Goal: Information Seeking & Learning: Check status

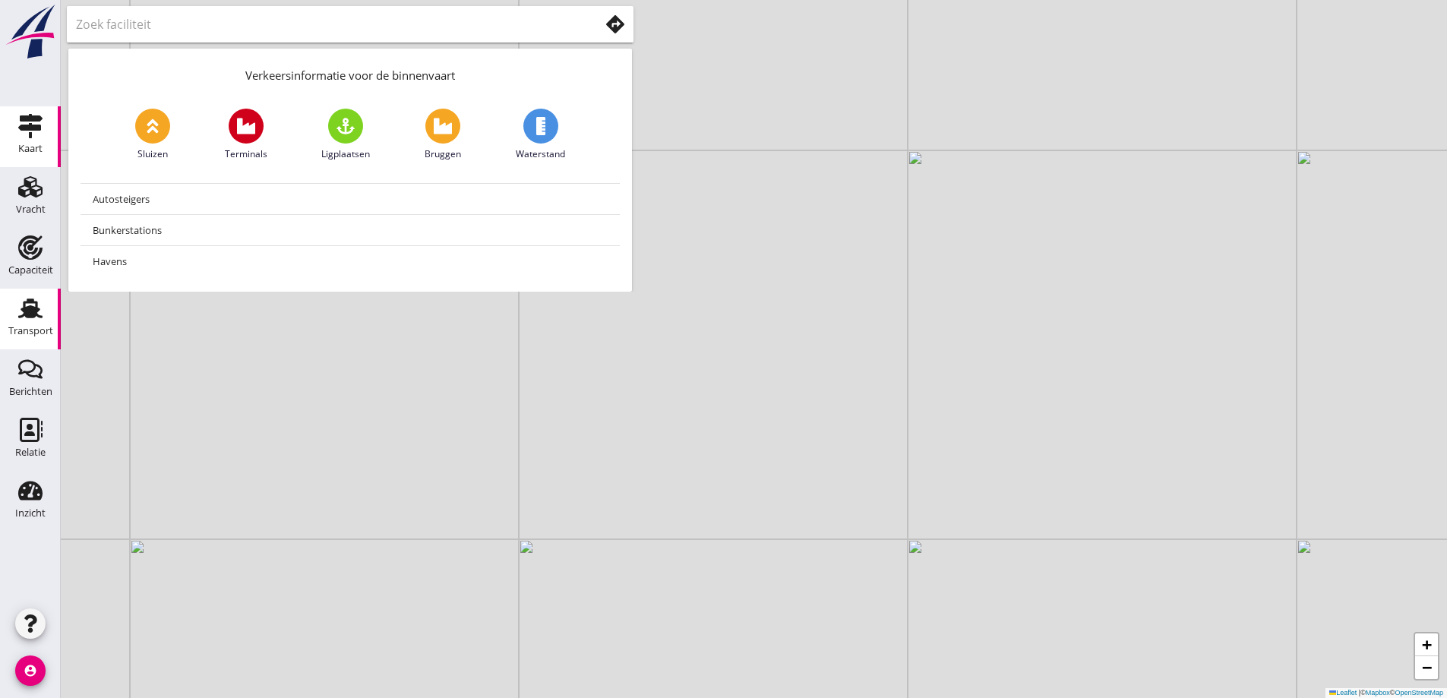
click at [24, 334] on div "Transport" at bounding box center [30, 331] width 45 height 10
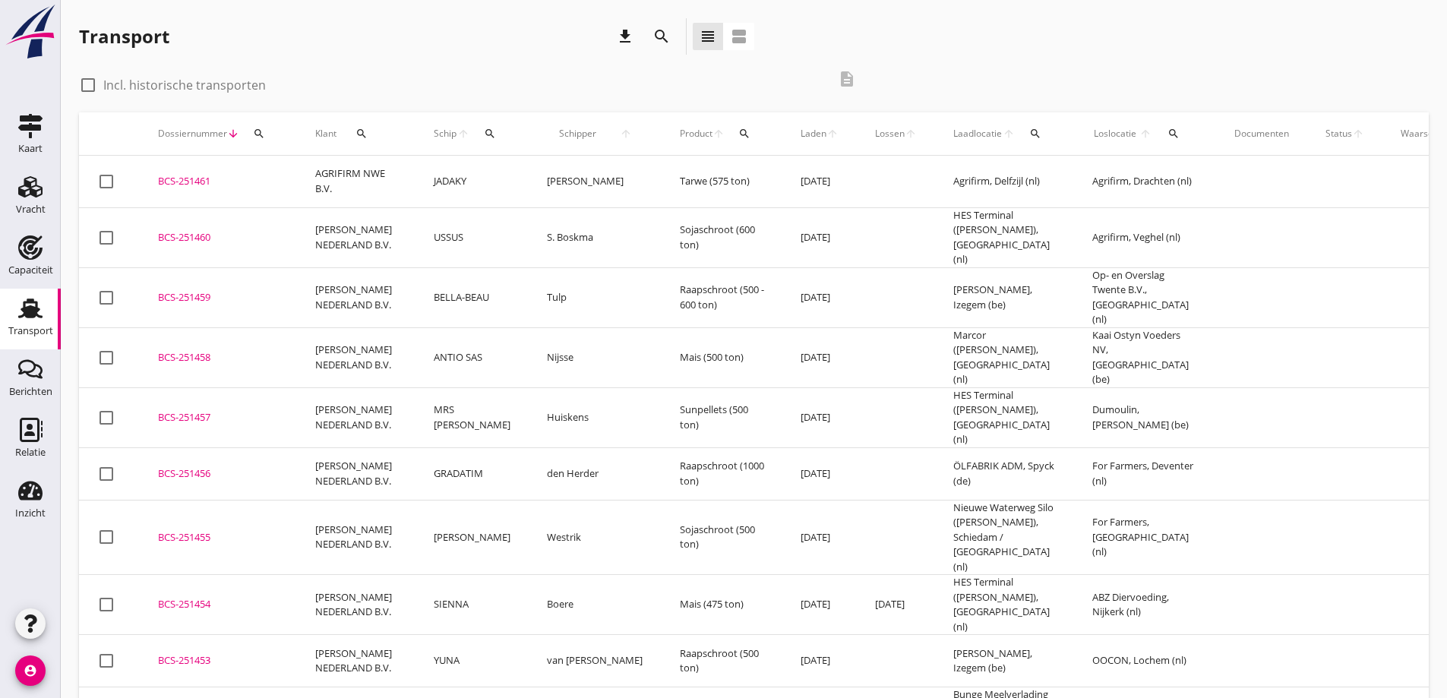
click at [213, 597] on div "BCS-251454" at bounding box center [218, 604] width 121 height 15
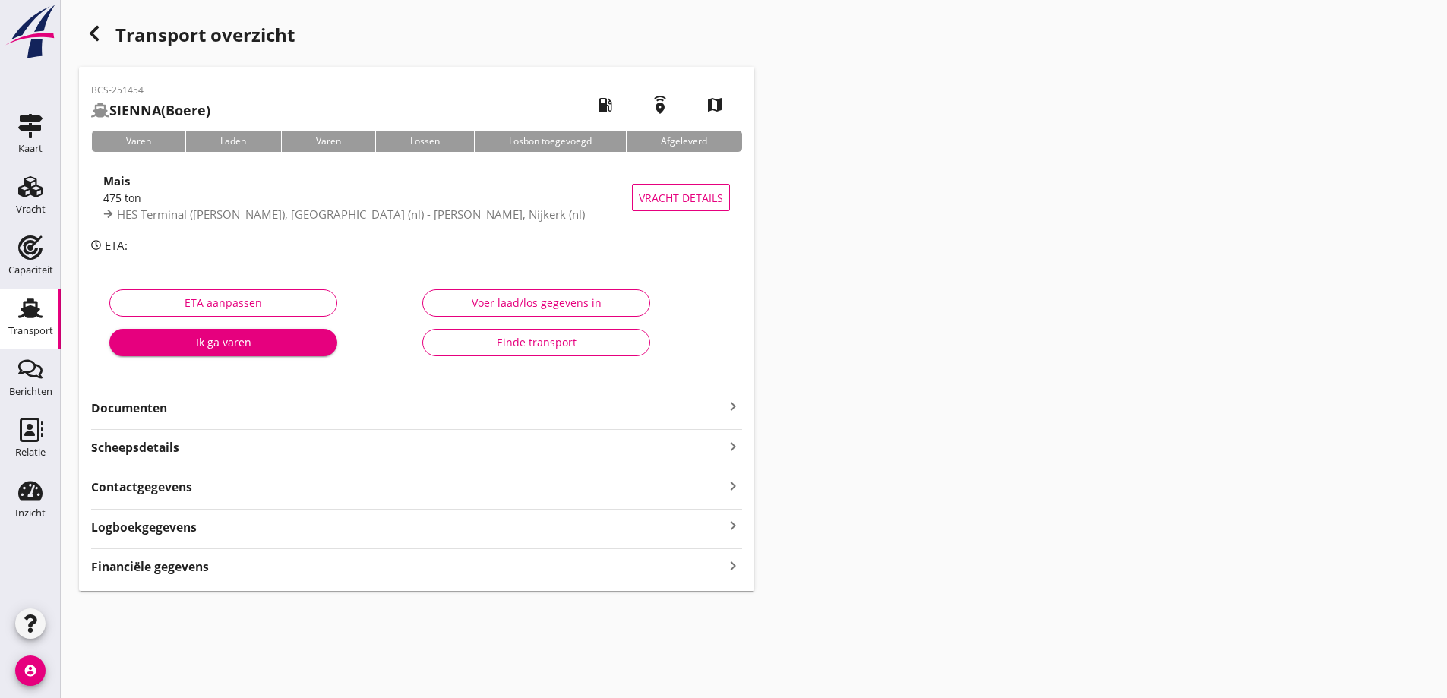
click at [201, 401] on strong "Documenten" at bounding box center [407, 408] width 633 height 17
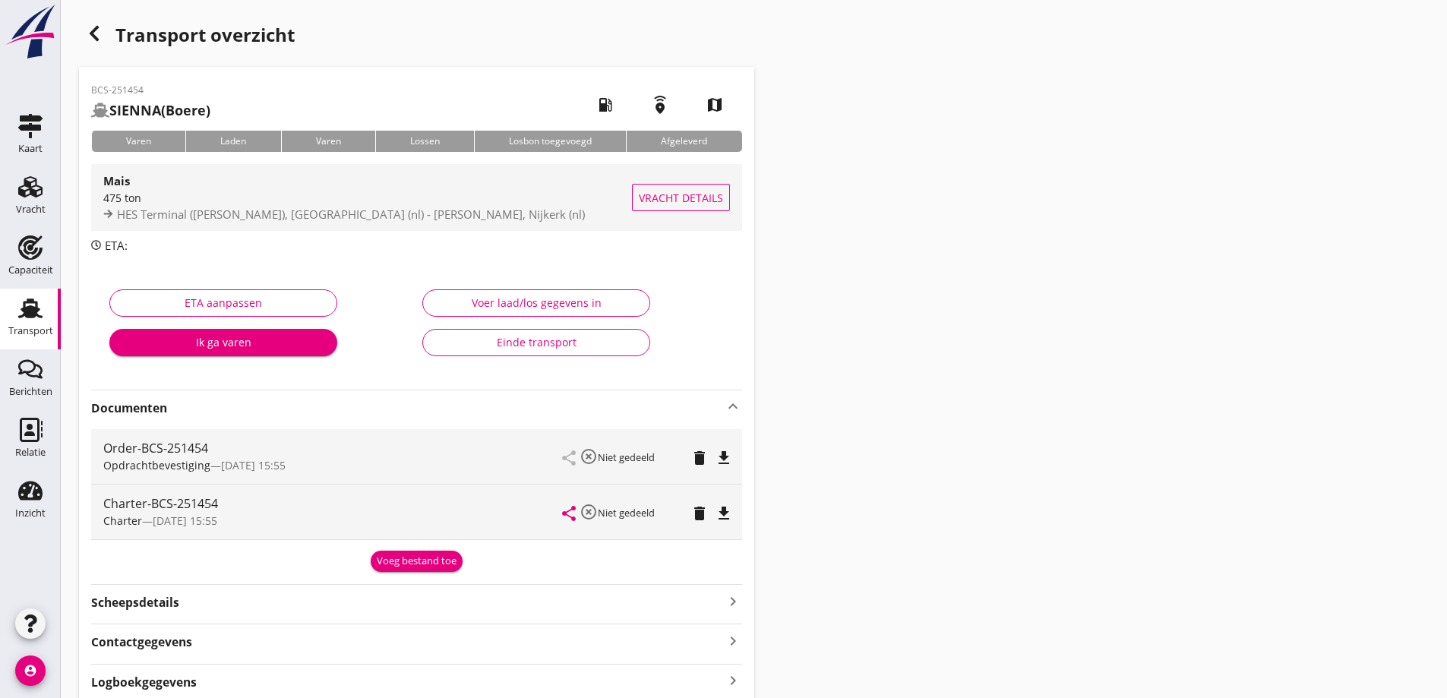
click at [665, 190] on span "Vracht details" at bounding box center [681, 198] width 84 height 16
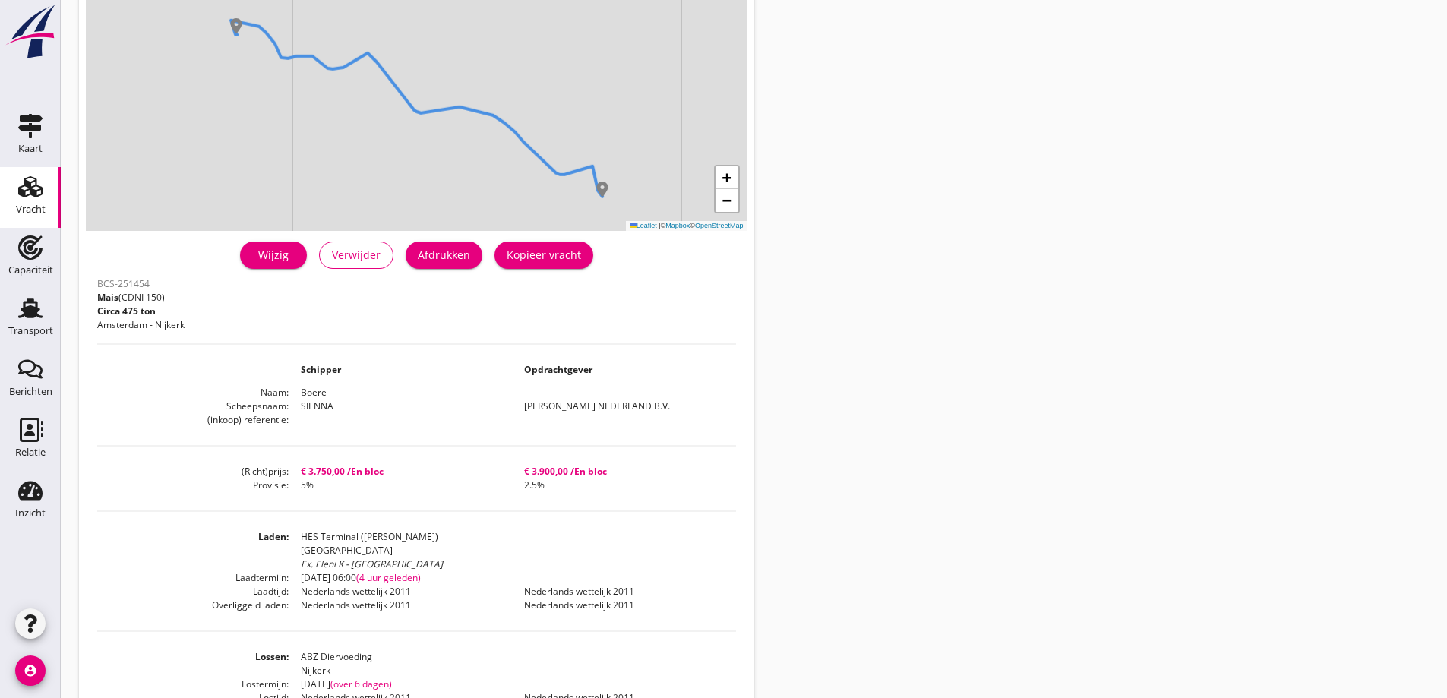
scroll to position [152, 0]
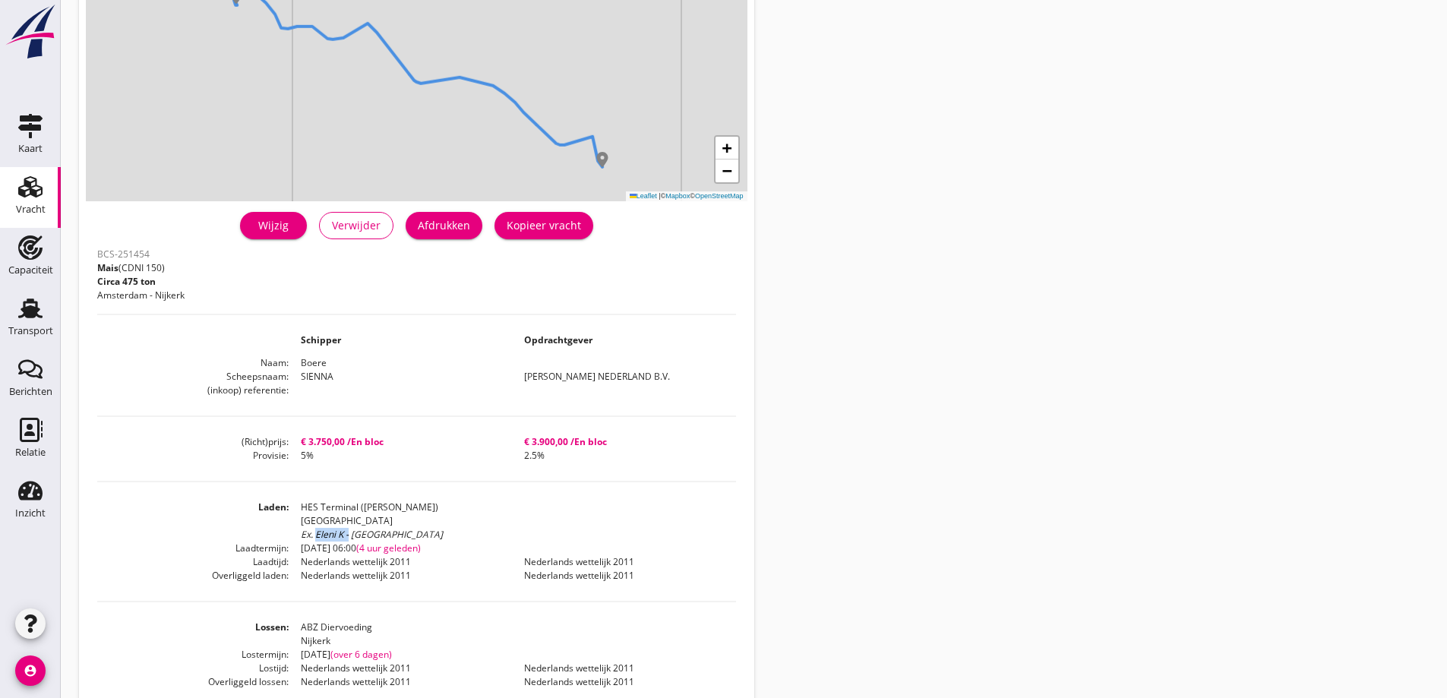
drag, startPoint x: 349, startPoint y: 530, endPoint x: 315, endPoint y: 532, distance: 34.2
click at [315, 532] on div "Ex. Eleni K - [GEOGRAPHIC_DATA]" at bounding box center [518, 535] width 435 height 14
click at [1371, 452] on div "Vracht details + − Leaflet | © Mapbox © OpenStreetMap warning Het transport hee…" at bounding box center [754, 388] width 1386 height 1080
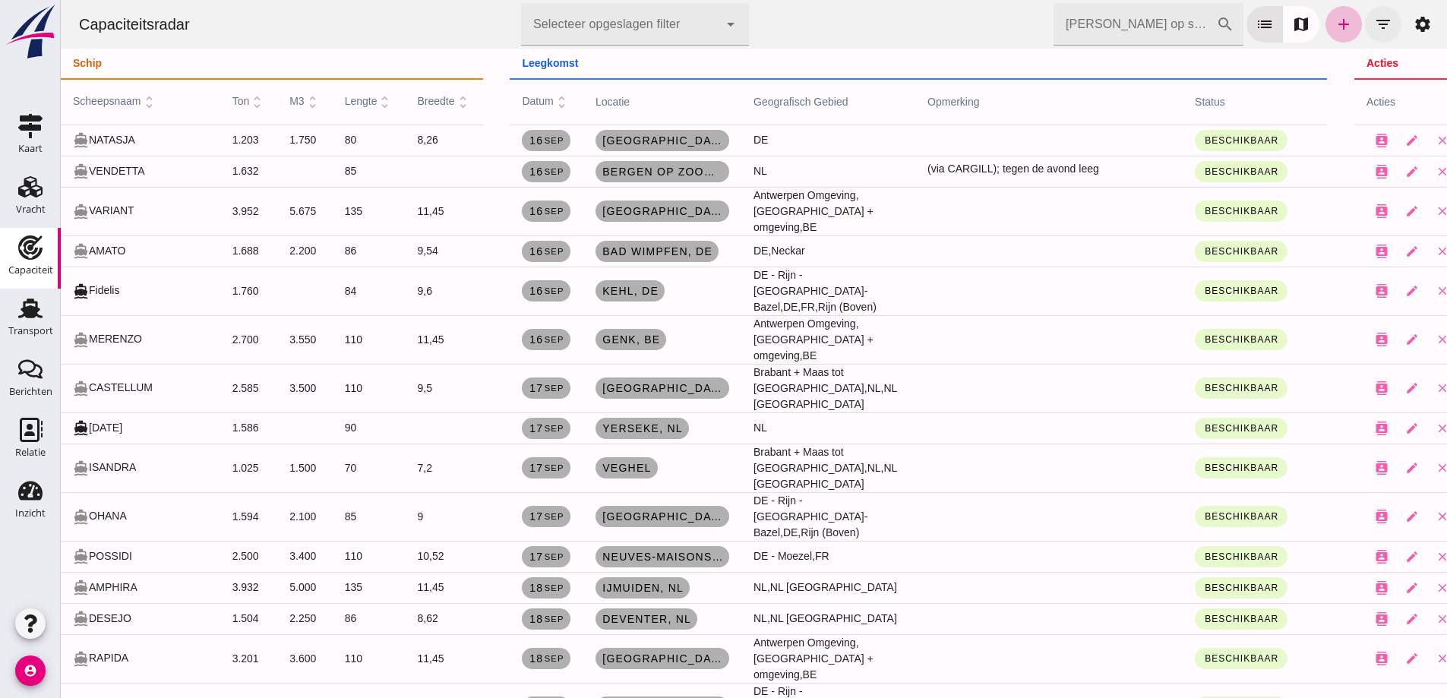
click at [1381, 24] on button "filter_list" at bounding box center [1383, 24] width 36 height 36
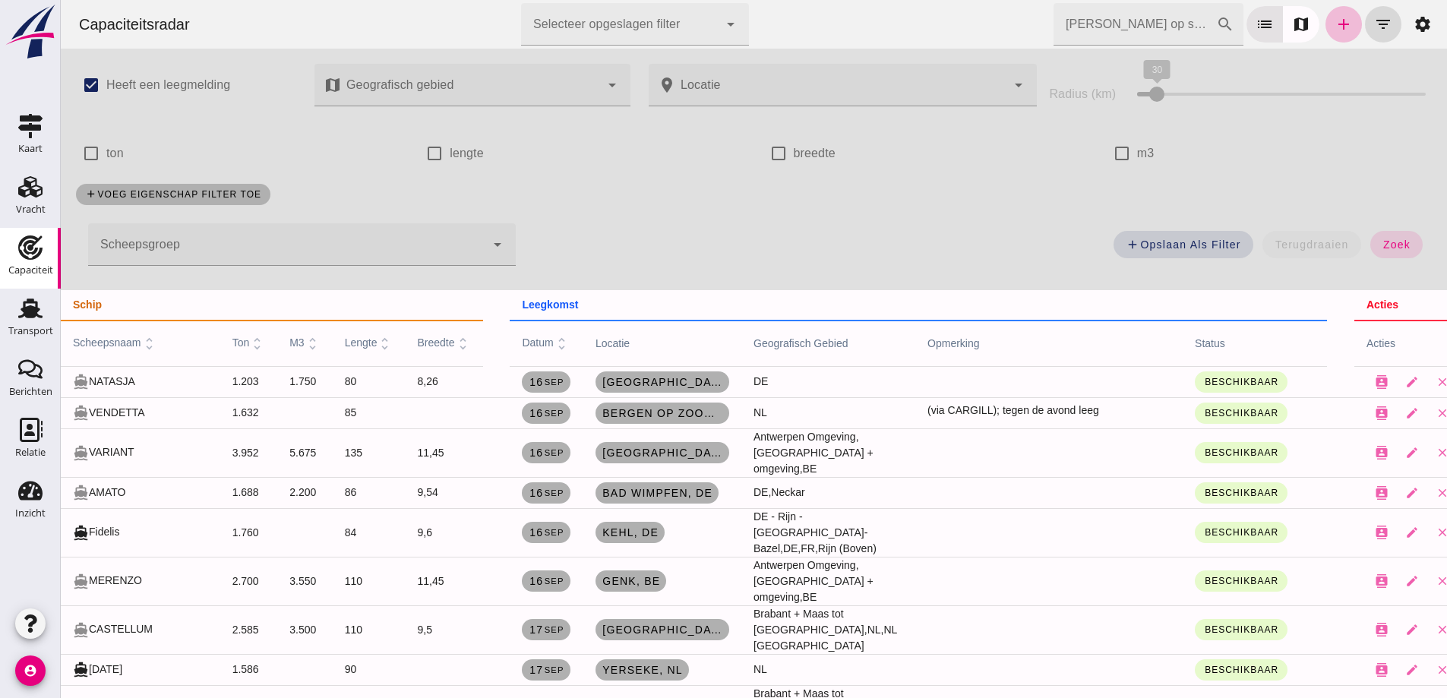
click at [457, 158] on label "lengte" at bounding box center [467, 153] width 34 height 43
click at [450, 158] on input "lengte" at bounding box center [434, 153] width 30 height 30
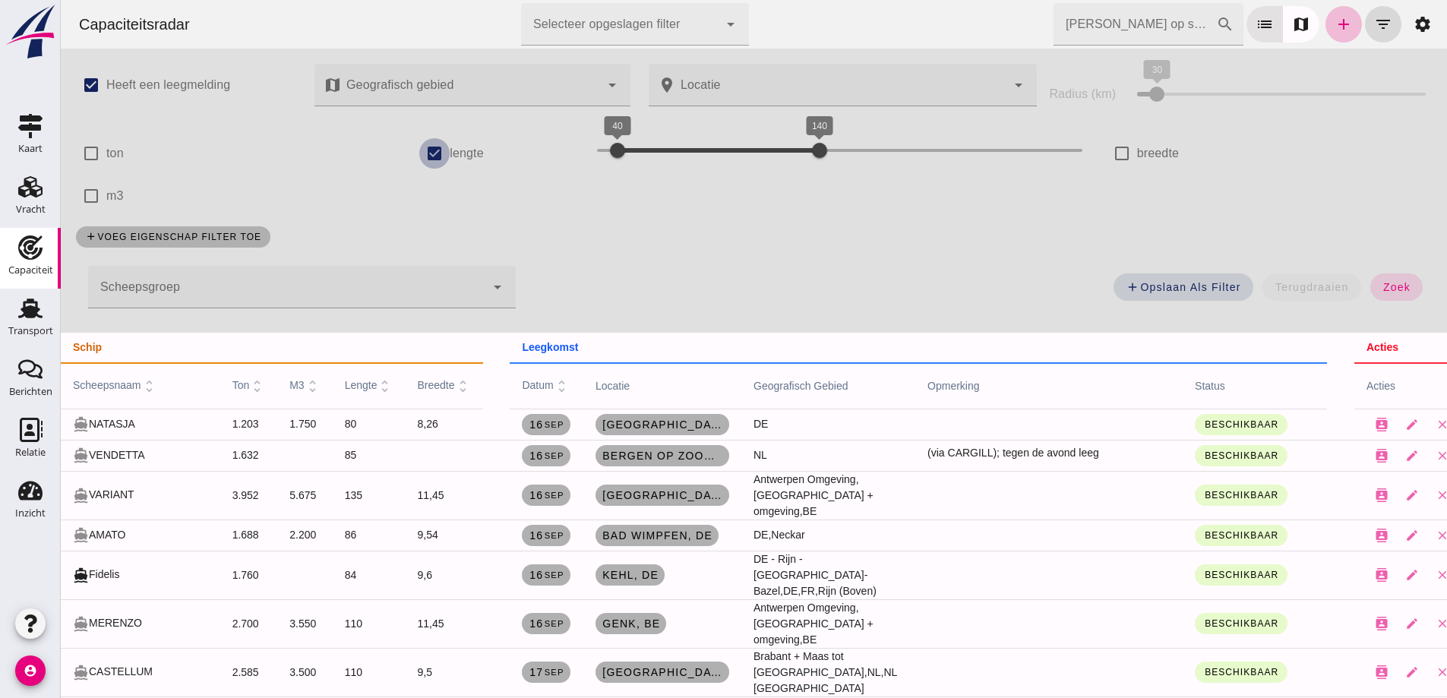
click at [419, 153] on input "lengte" at bounding box center [434, 153] width 30 height 30
checkbox input "false"
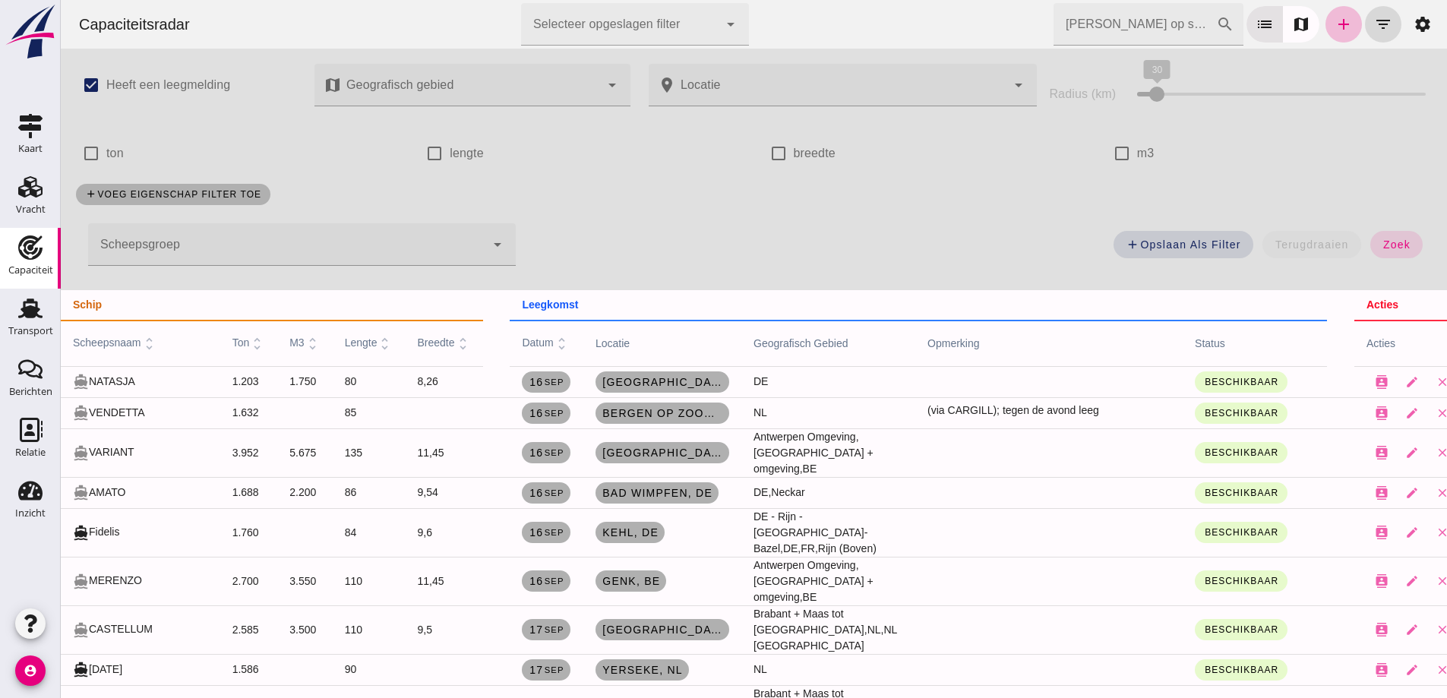
drag, startPoint x: 1106, startPoint y: 155, endPoint x: 1030, endPoint y: 157, distance: 76.0
click at [1107, 156] on input "m3" at bounding box center [1122, 153] width 30 height 30
checkbox input "true"
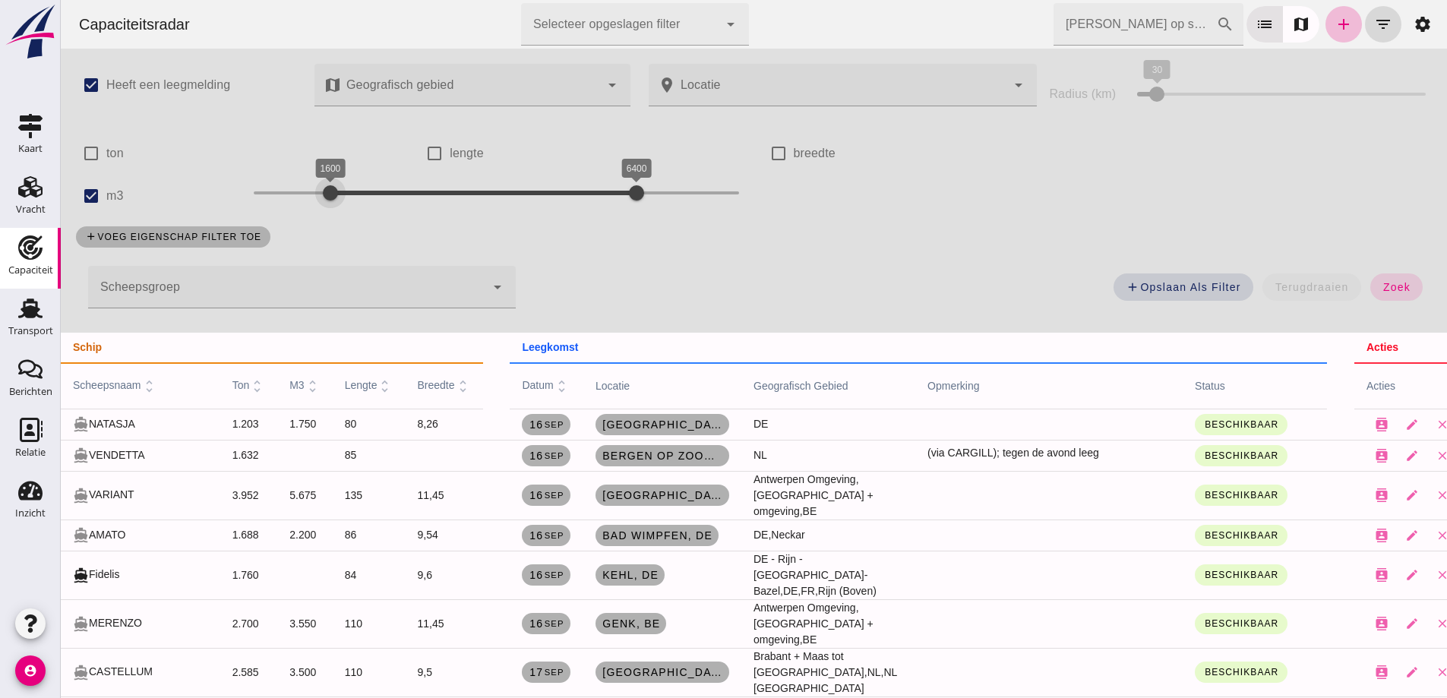
drag, startPoint x: 254, startPoint y: 191, endPoint x: 332, endPoint y: 190, distance: 77.5
click at [330, 188] on div at bounding box center [330, 193] width 30 height 30
click at [1397, 292] on span "zoek" at bounding box center [1397, 287] width 28 height 12
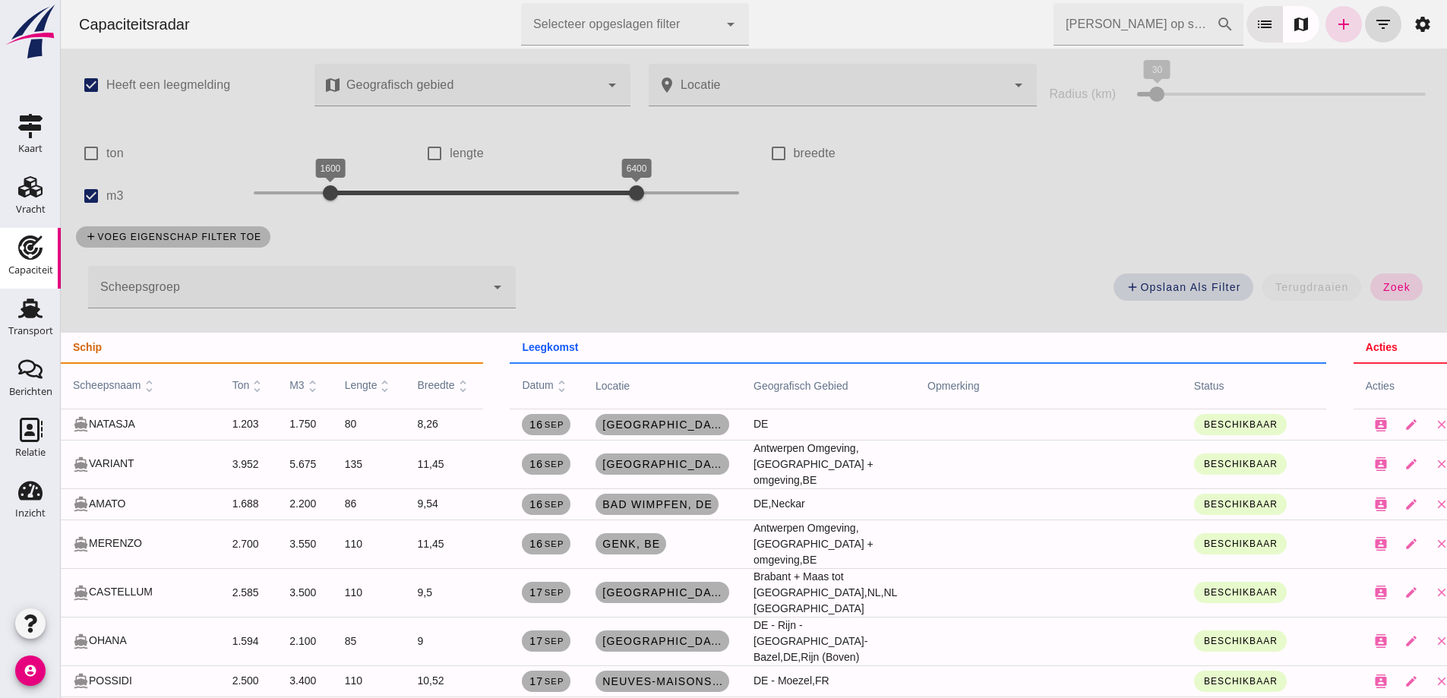
drag, startPoint x: 603, startPoint y: 182, endPoint x: 611, endPoint y: 188, distance: 9.7
click at [610, 187] on div "1600 6000 1600 6400" at bounding box center [496, 193] width 485 height 24
drag, startPoint x: 602, startPoint y: 188, endPoint x: 601, endPoint y: 196, distance: 7.6
click at [598, 194] on div at bounding box center [611, 193] width 30 height 30
drag, startPoint x: 602, startPoint y: 197, endPoint x: 449, endPoint y: 207, distance: 153.8
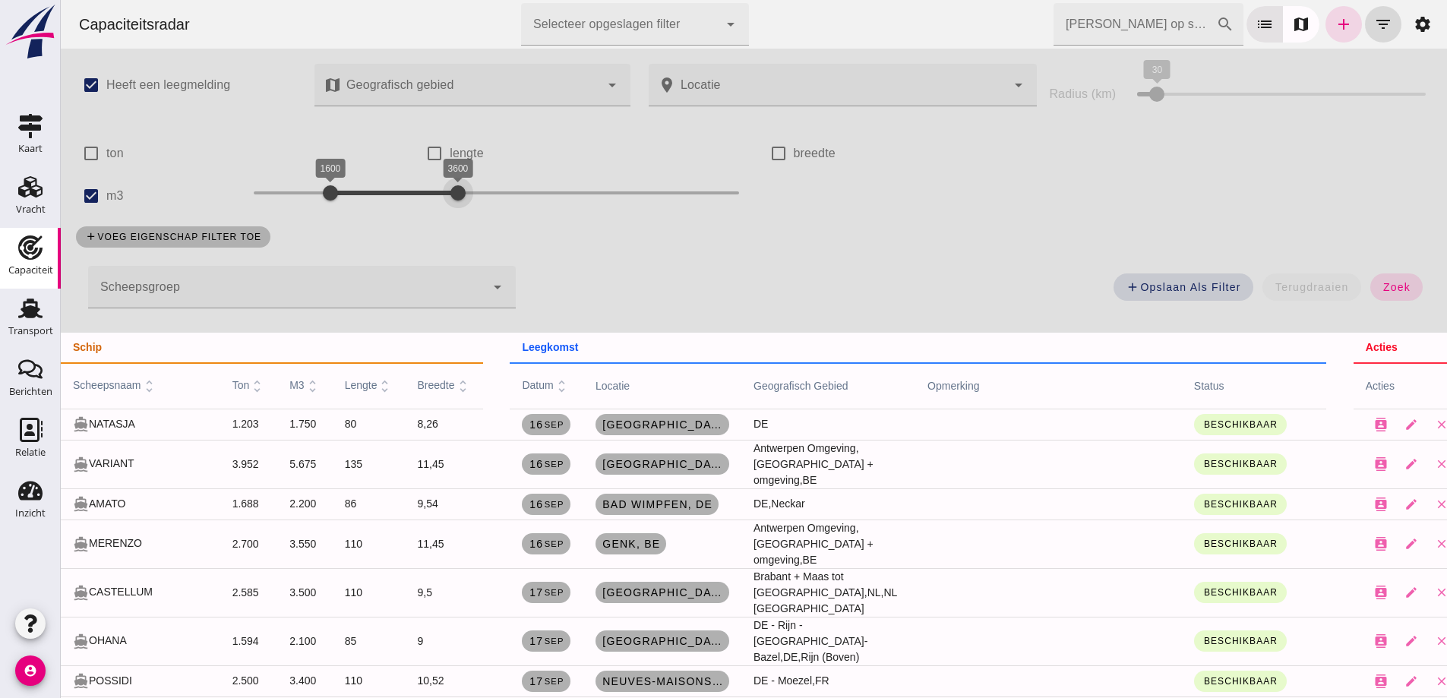
click at [449, 207] on div at bounding box center [458, 193] width 30 height 30
click at [1383, 289] on span "zoek" at bounding box center [1397, 287] width 28 height 12
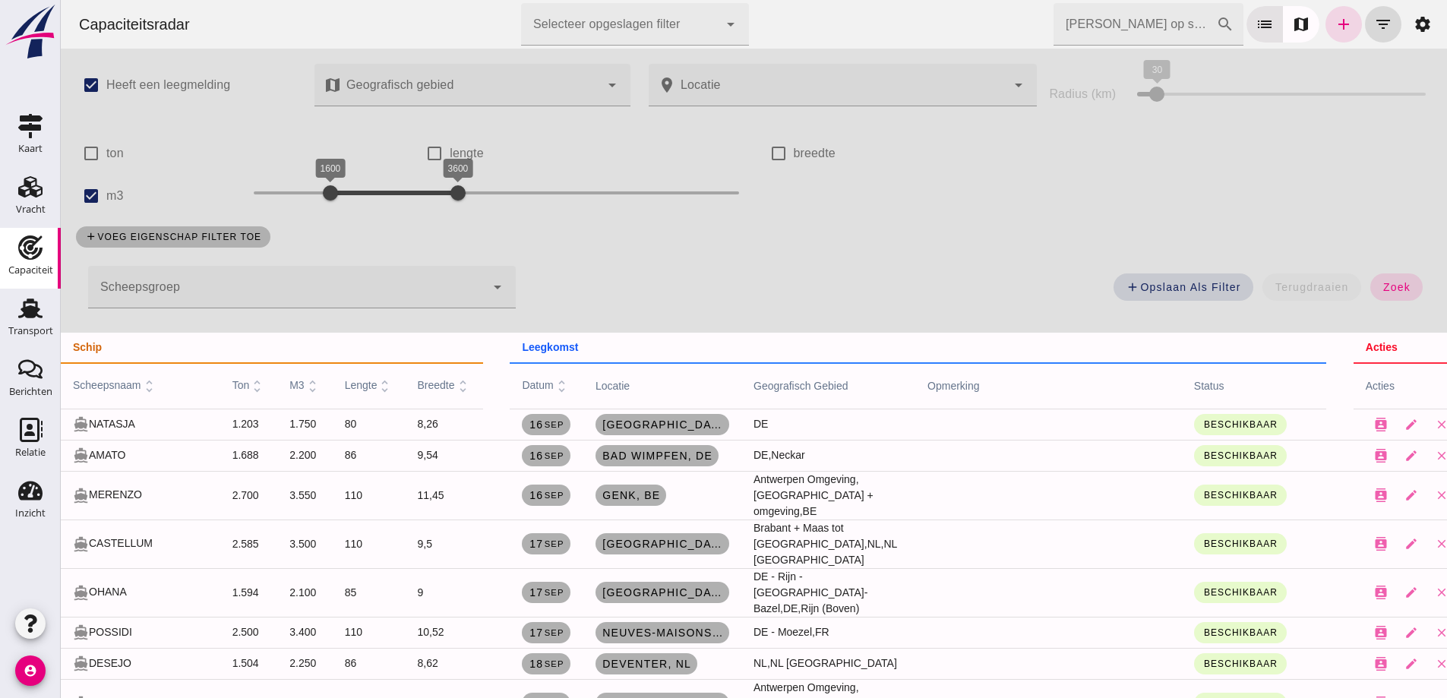
click at [1165, 28] on input "Zoek op scheepsnaam" at bounding box center [1135, 24] width 163 height 43
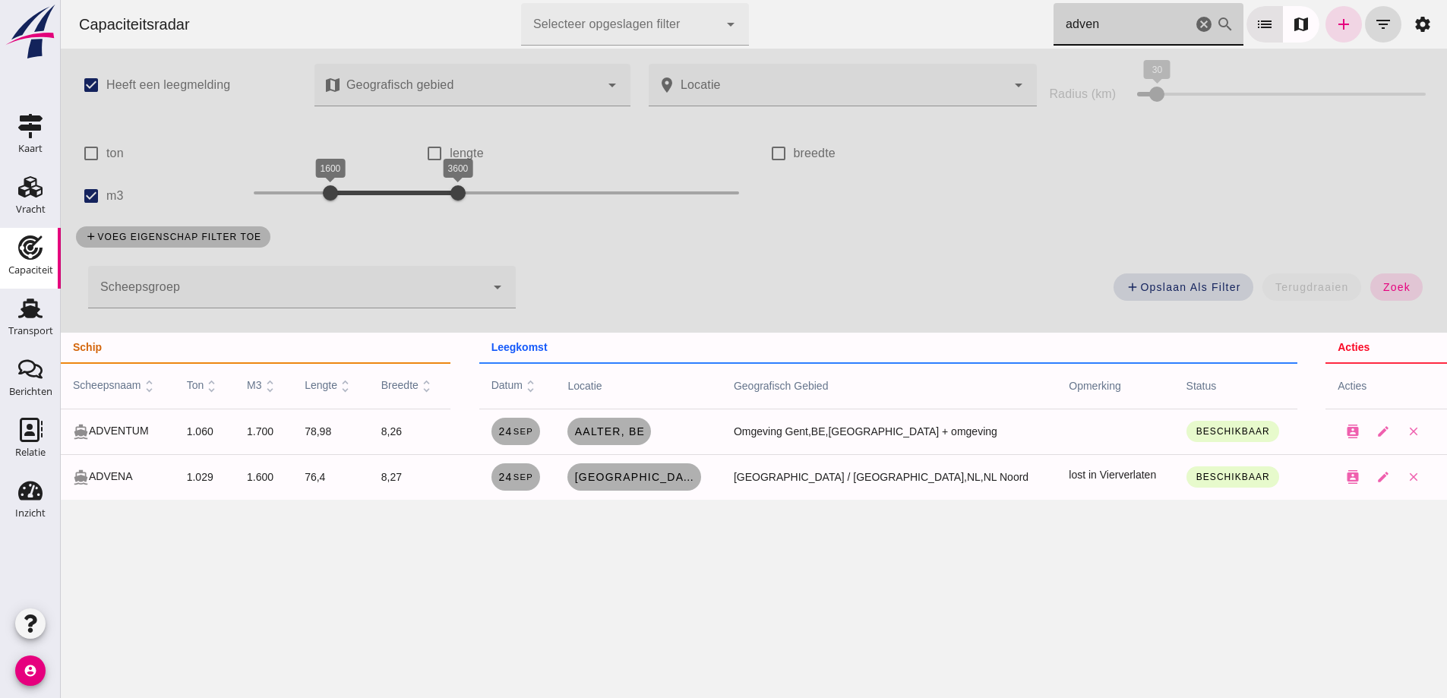
type input "adven"
click at [1065, 6] on input "adven" at bounding box center [1123, 24] width 138 height 43
drag, startPoint x: 1121, startPoint y: 32, endPoint x: 1027, endPoint y: 19, distance: 95.1
click at [1027, 19] on div "Capaciteitsradar Selecteer opgeslagen filter Selecteer opgeslagen filter cancel…" at bounding box center [754, 24] width 1374 height 49
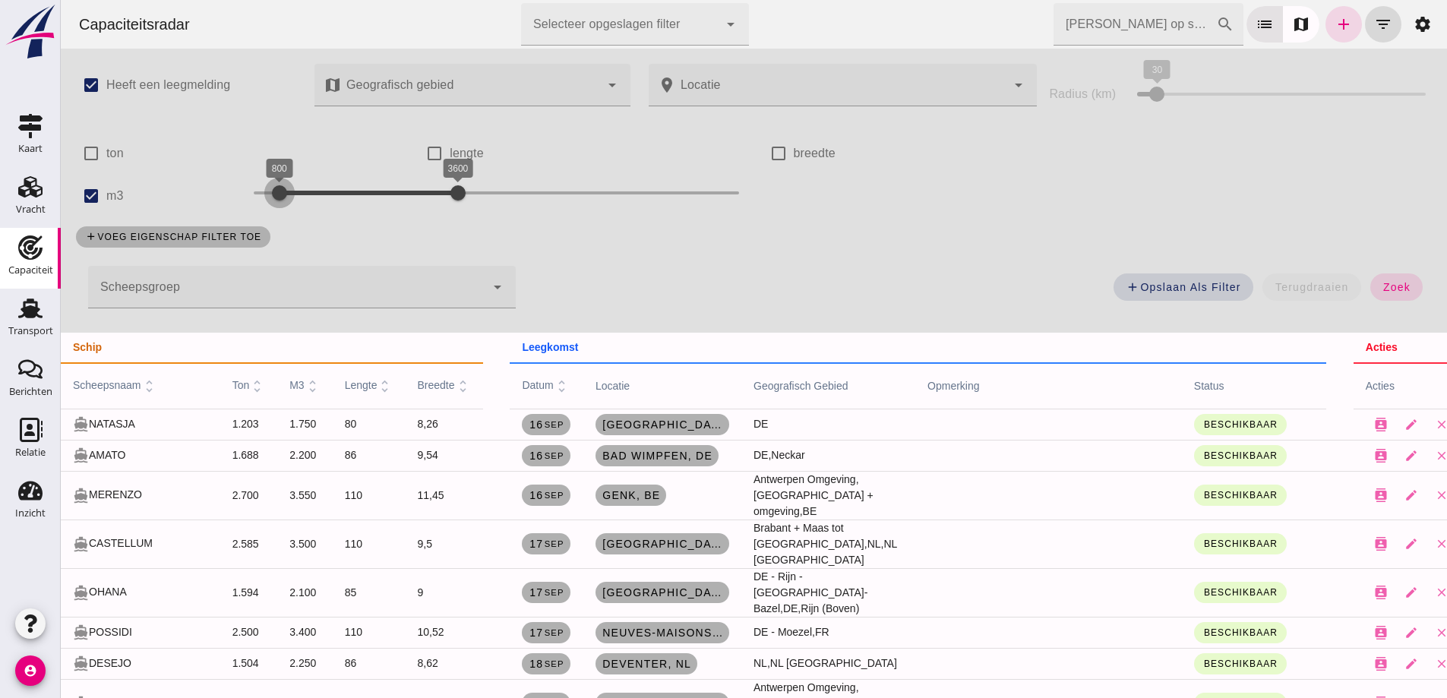
drag, startPoint x: 323, startPoint y: 191, endPoint x: 267, endPoint y: 181, distance: 56.5
click at [272, 185] on div "800" at bounding box center [279, 192] width 15 height 15
click at [1386, 299] on button "zoek" at bounding box center [1396, 286] width 52 height 27
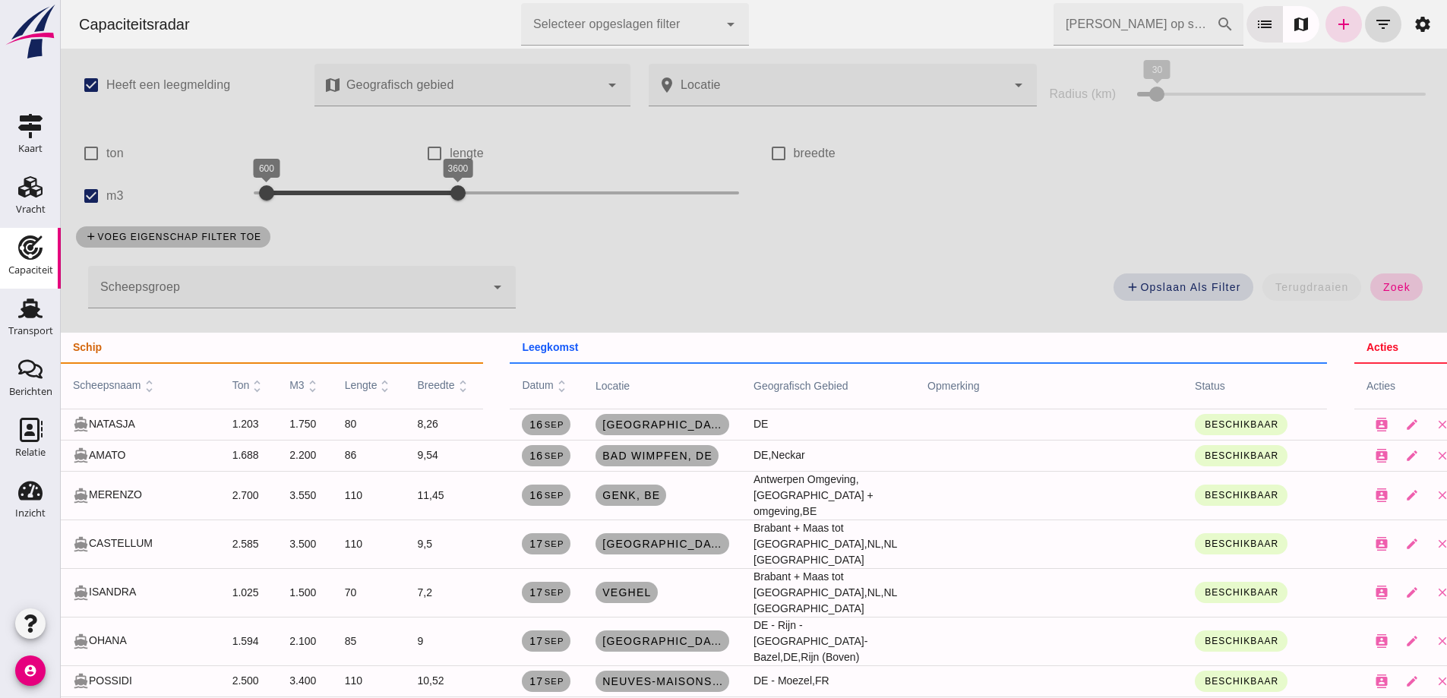
click at [1370, 283] on button "zoek" at bounding box center [1396, 286] width 52 height 27
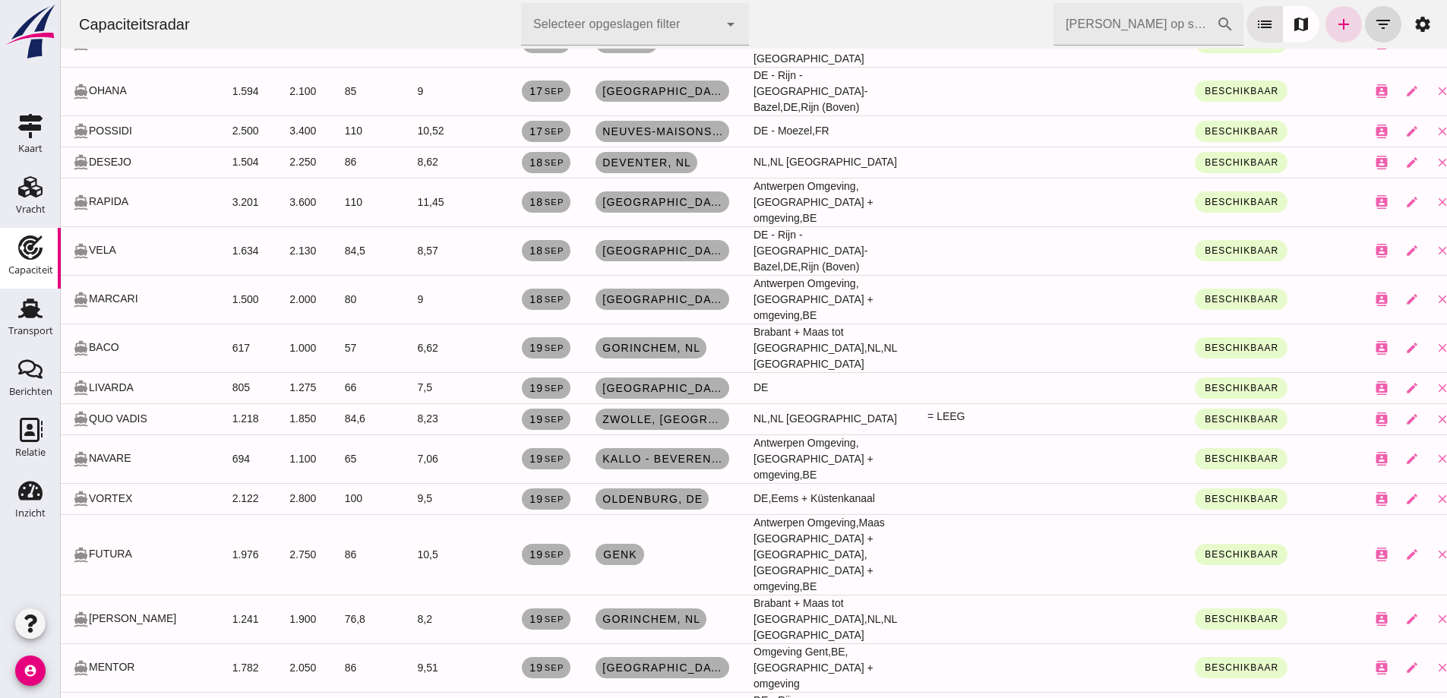
scroll to position [577, 0]
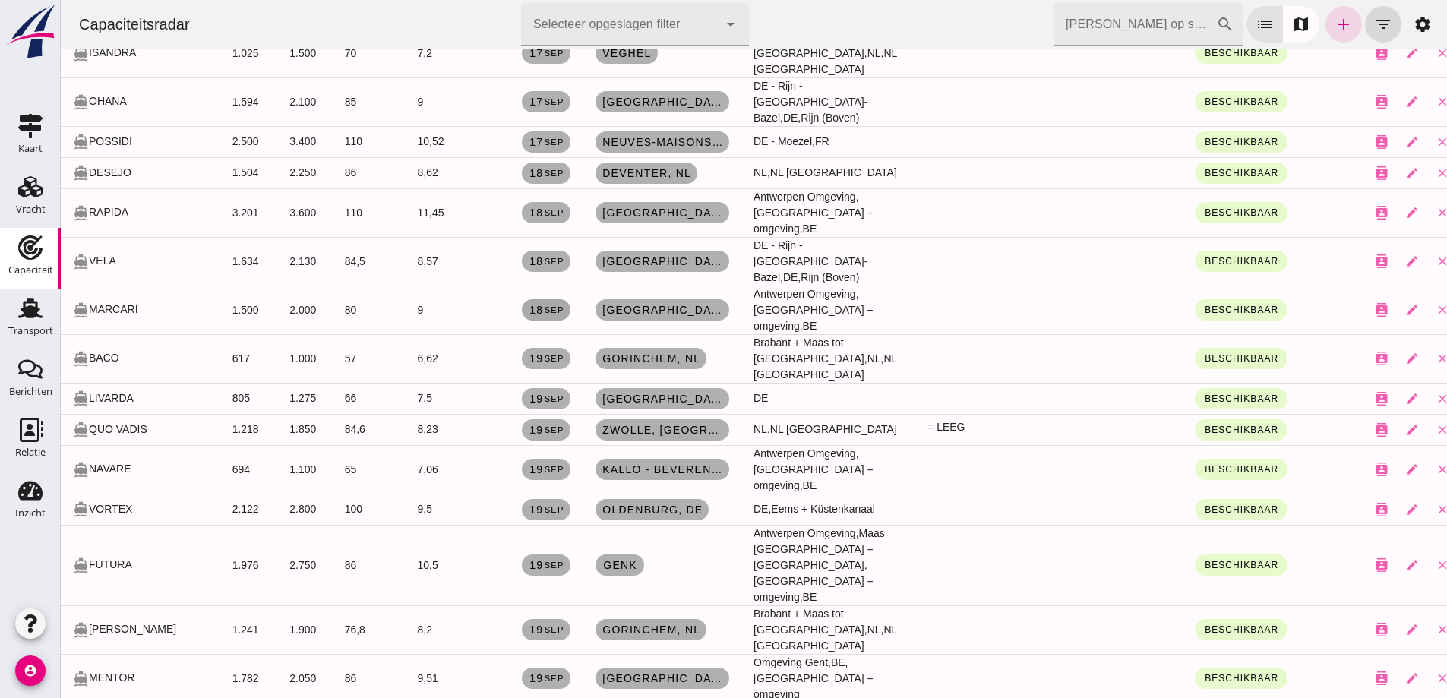
drag, startPoint x: 567, startPoint y: 311, endPoint x: 534, endPoint y: 324, distance: 35.1
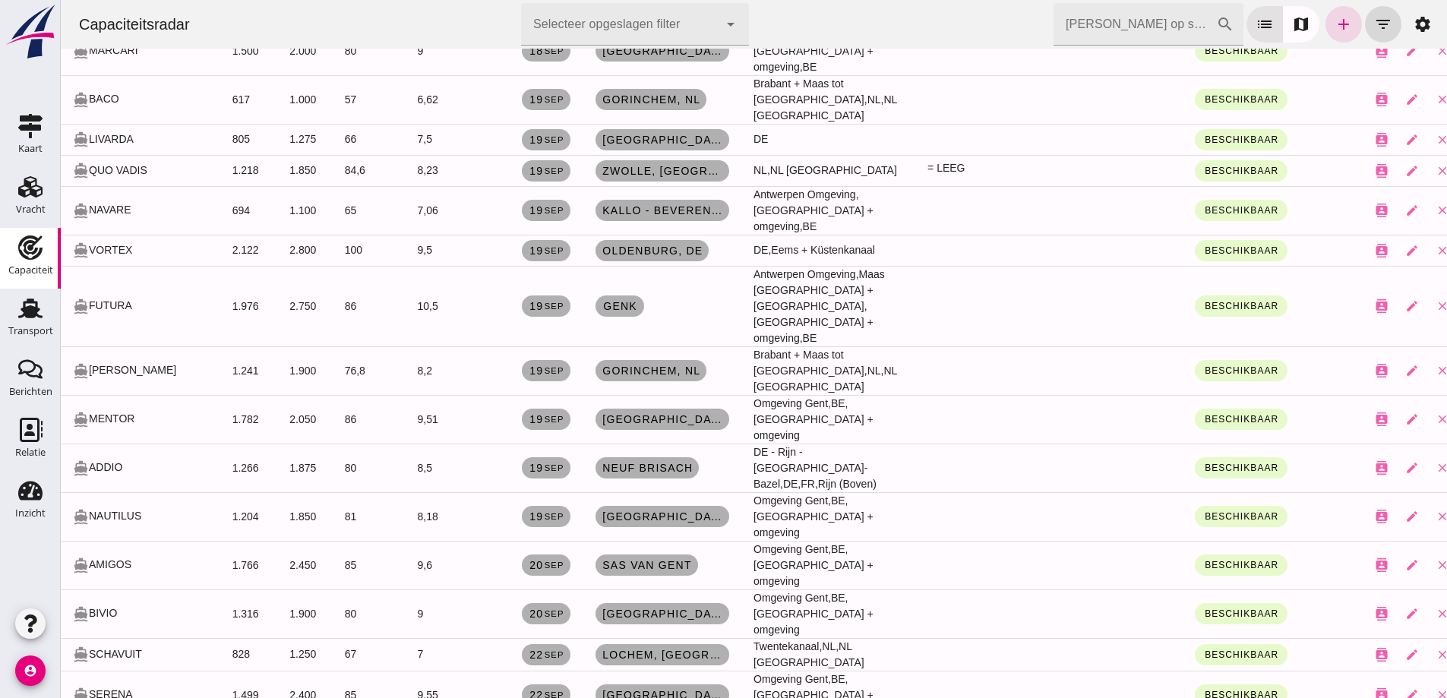
scroll to position [729, 0]
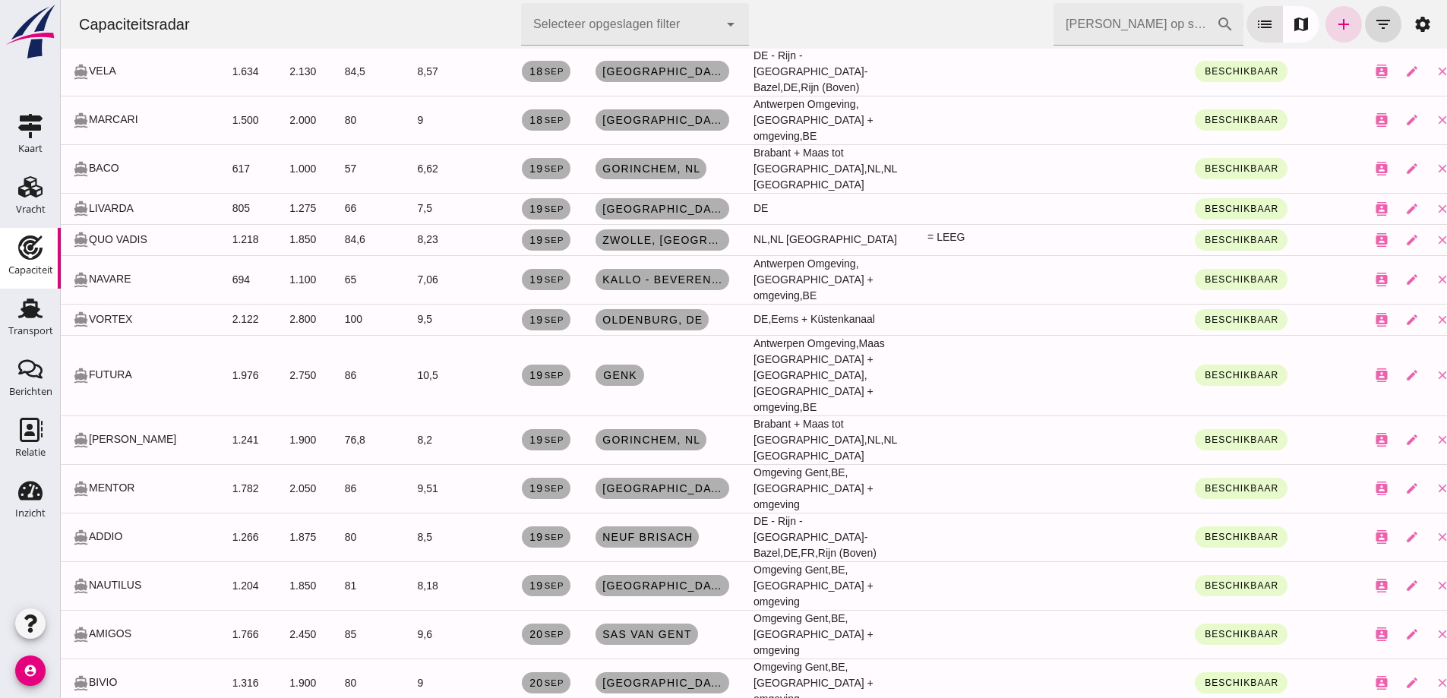
click at [1327, 343] on td at bounding box center [1340, 375] width 27 height 81
click at [1126, 33] on input "Zoek op scheepsnaam" at bounding box center [1135, 24] width 163 height 43
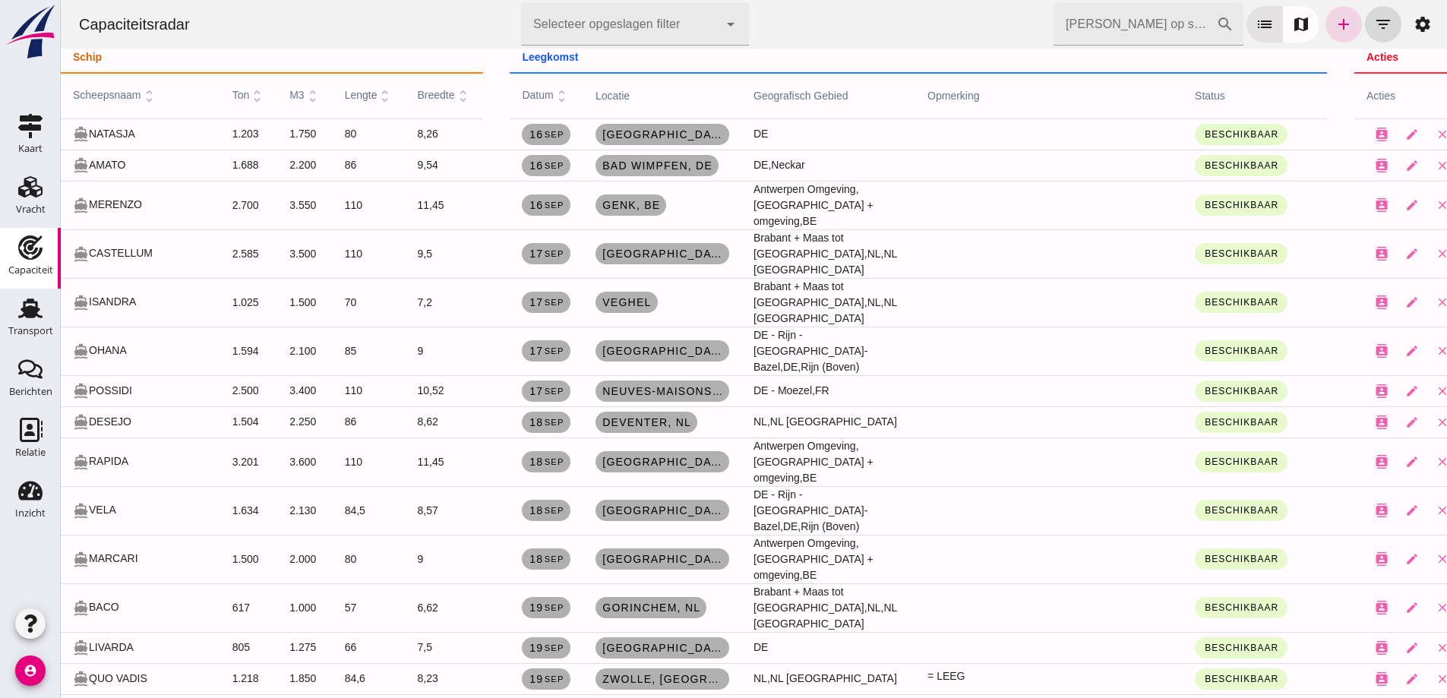
scroll to position [304, 0]
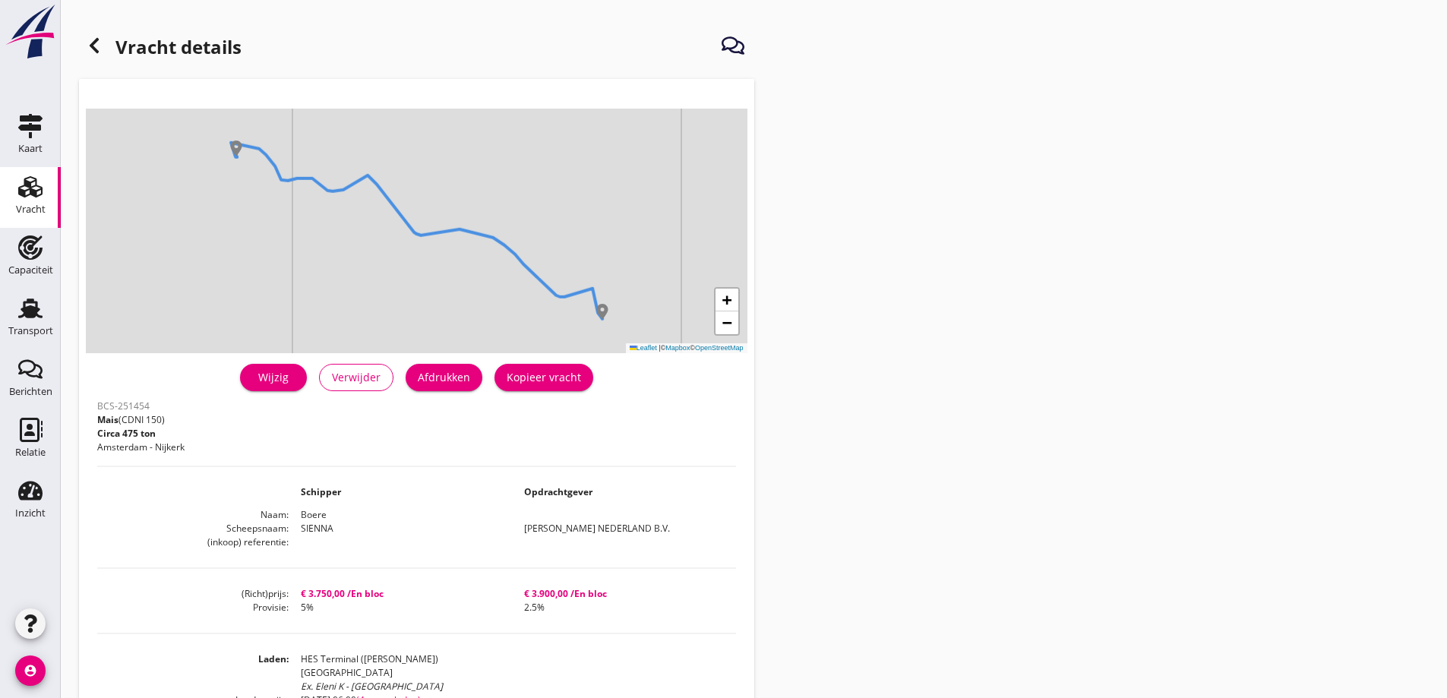
scroll to position [152, 0]
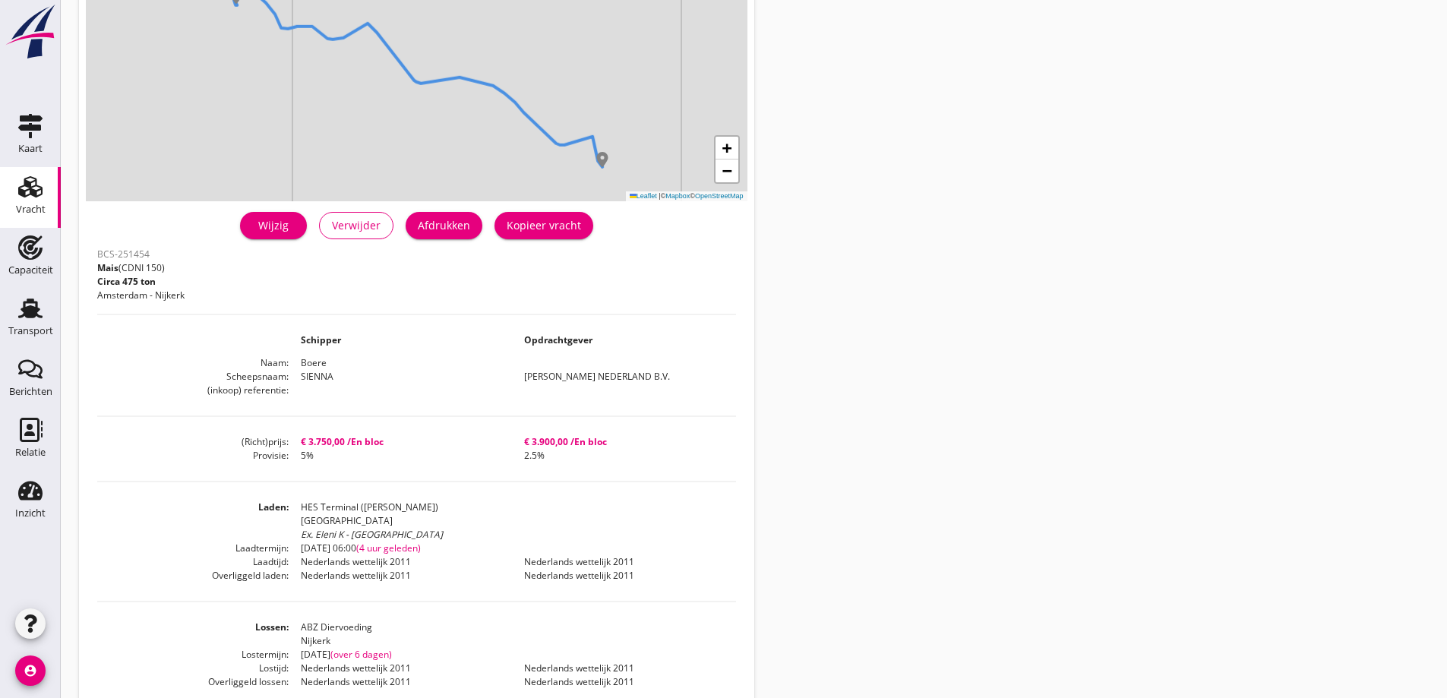
click at [20, 184] on icon "Vracht" at bounding box center [30, 187] width 24 height 24
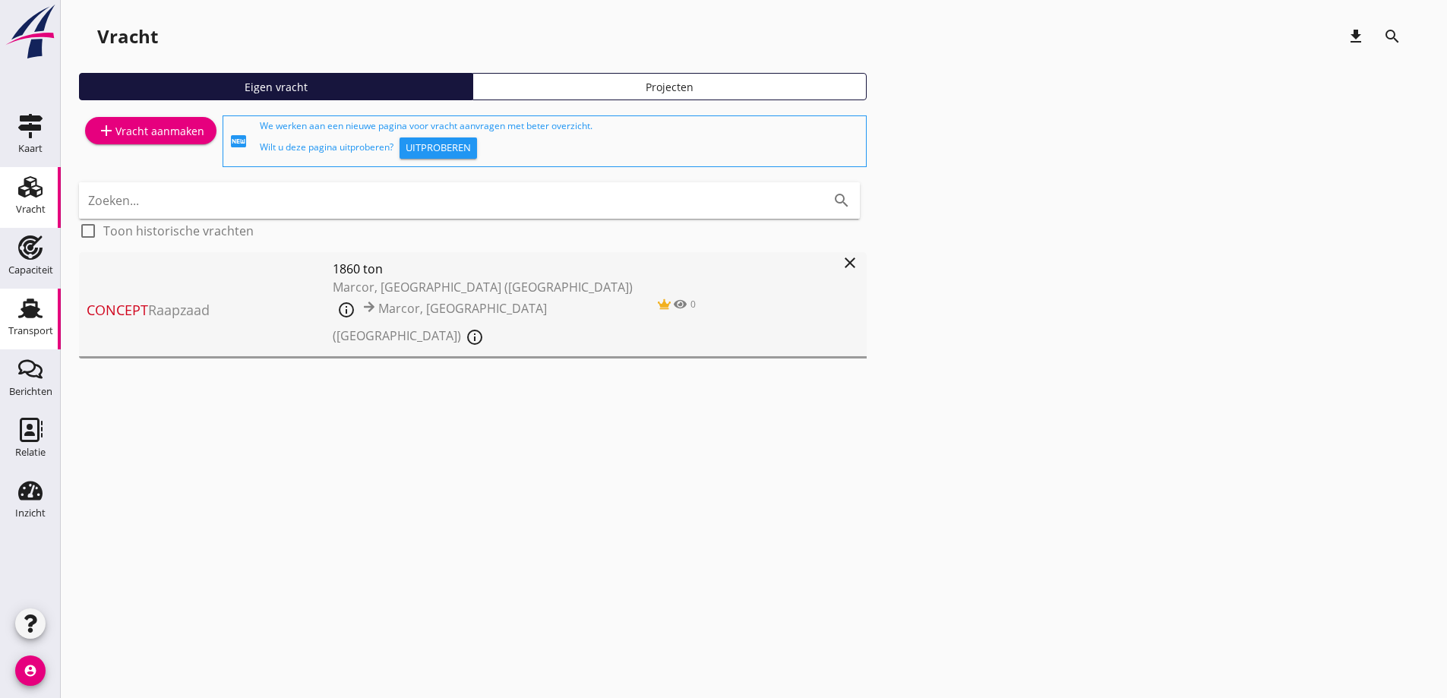
click at [27, 339] on div "Transport" at bounding box center [30, 331] width 45 height 21
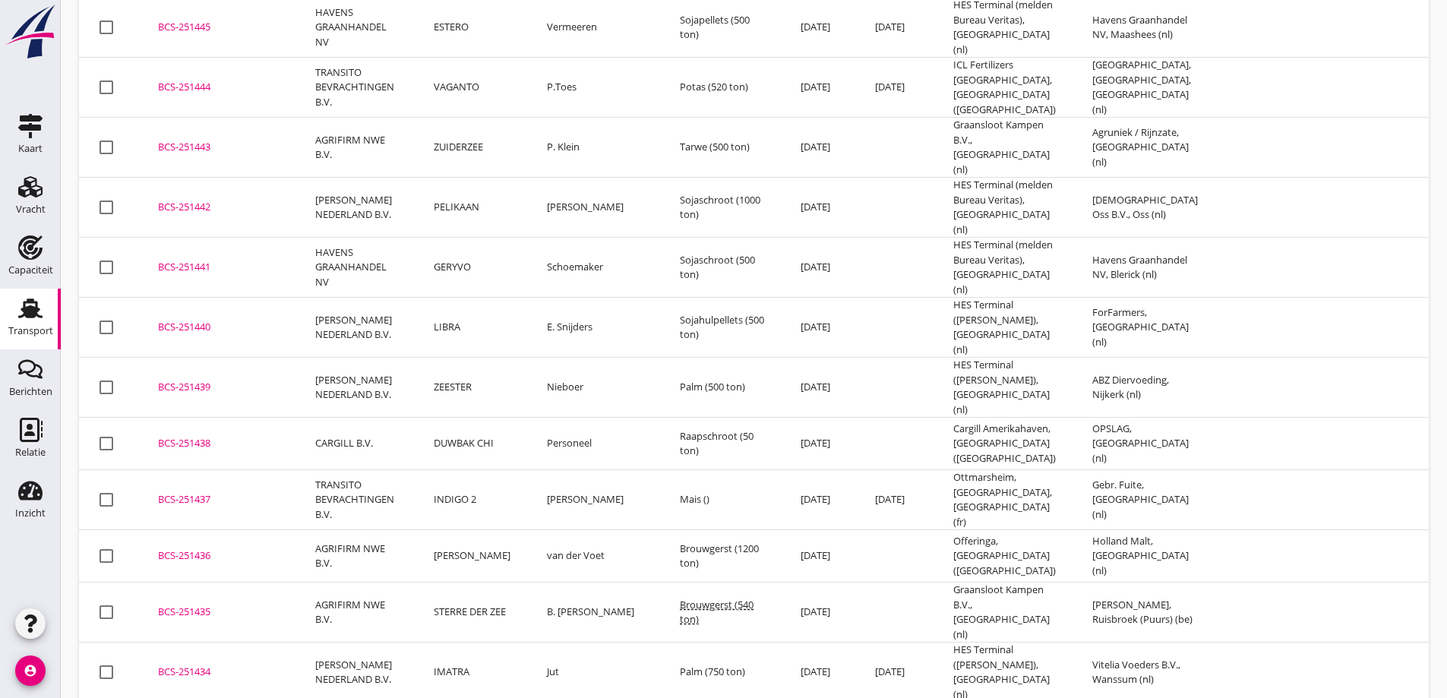
scroll to position [1121, 0]
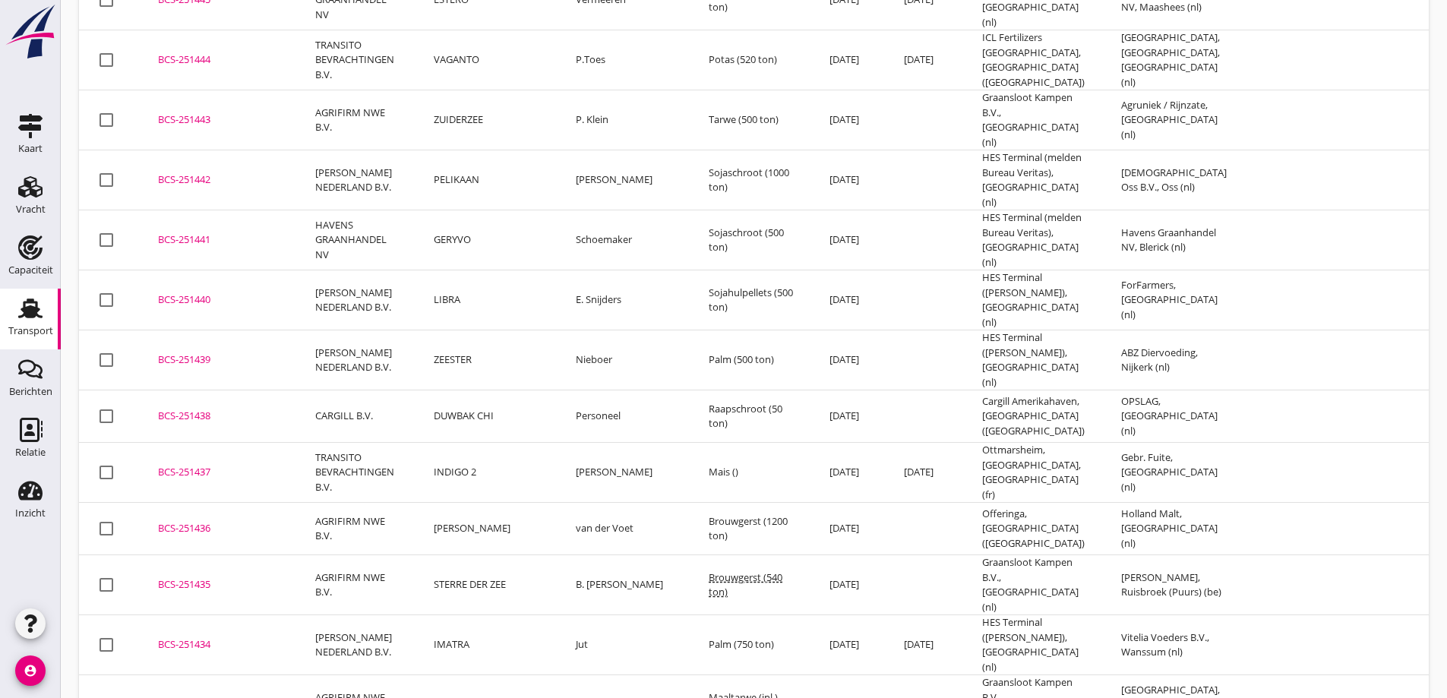
click at [811, 555] on td "[DATE]" at bounding box center [848, 585] width 74 height 60
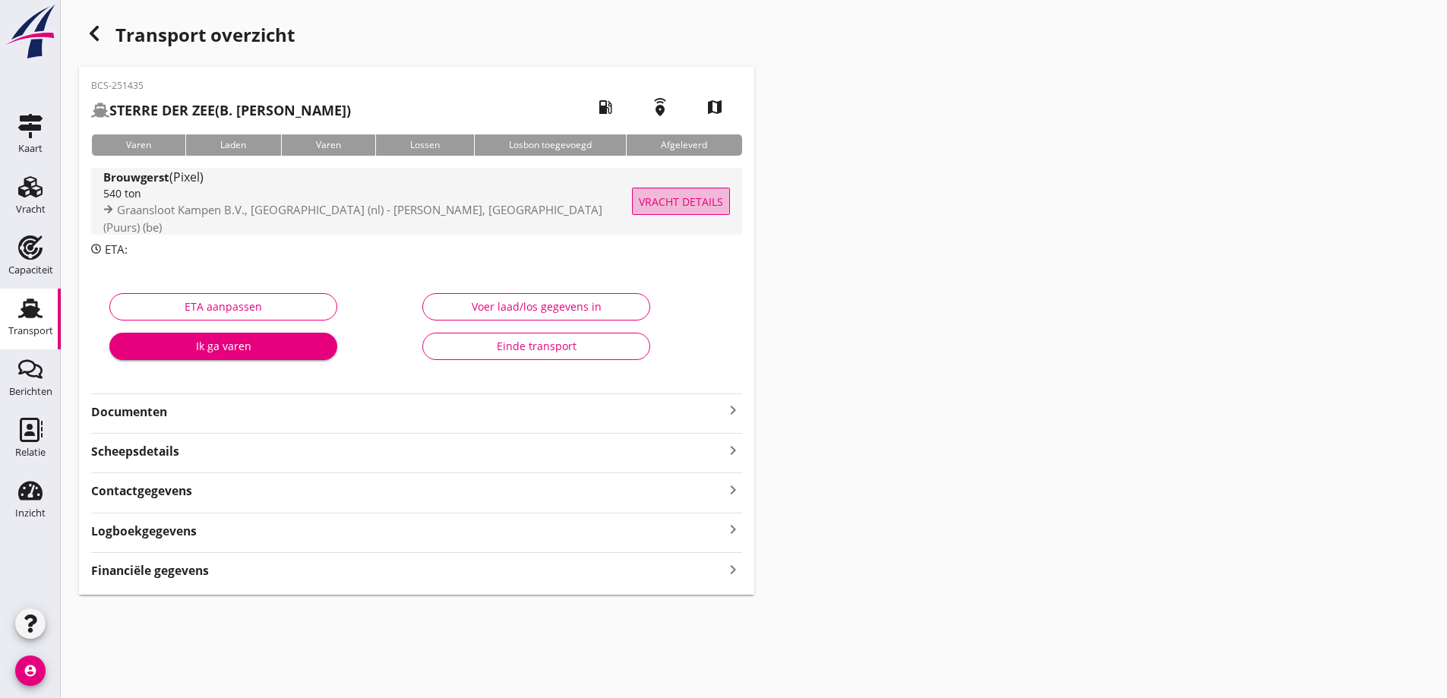
click at [689, 210] on button "Vracht details" at bounding box center [681, 201] width 98 height 27
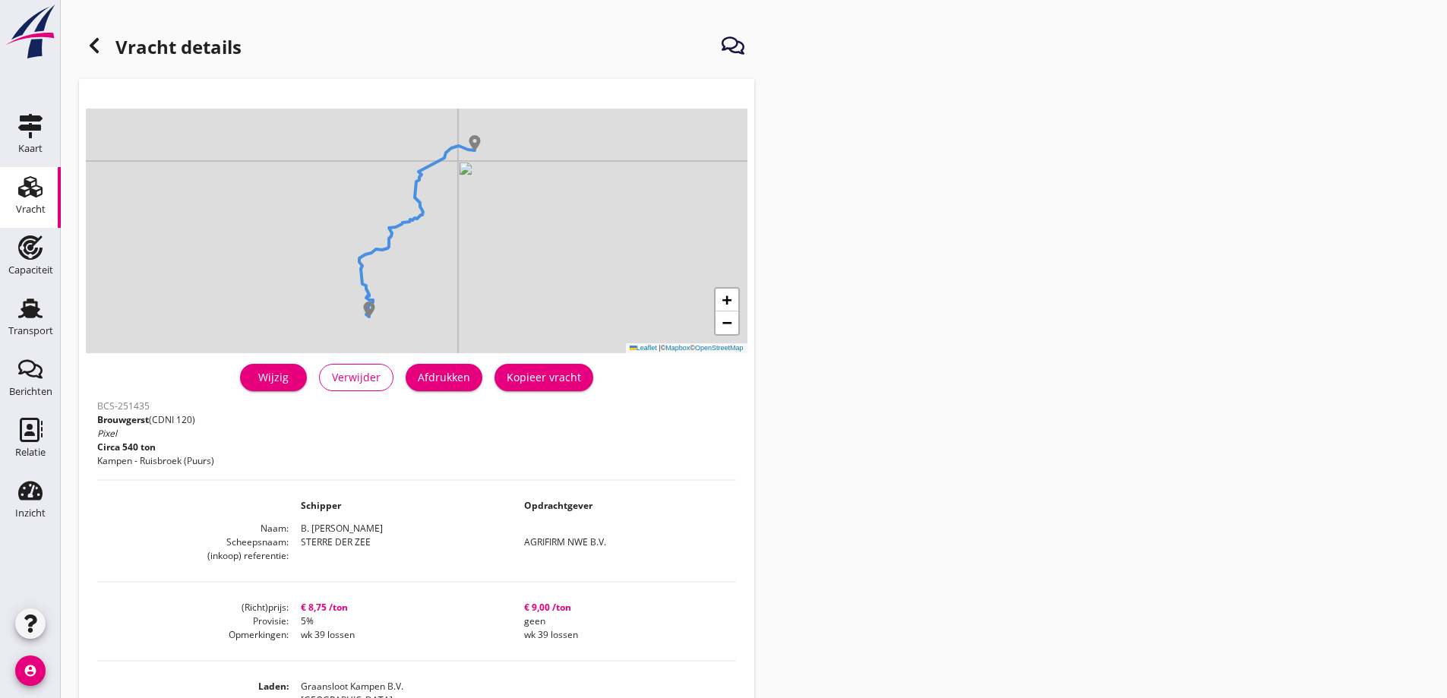
click at [24, 201] on div "Vracht" at bounding box center [31, 209] width 30 height 21
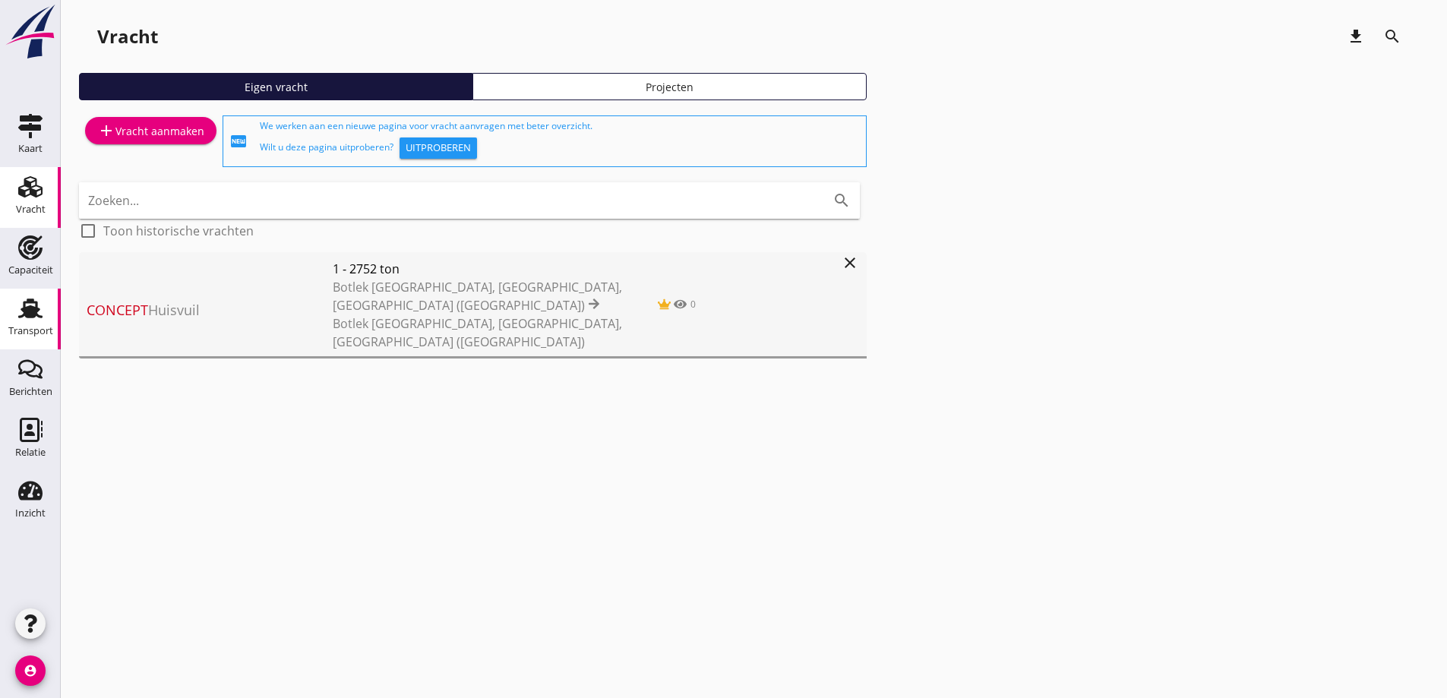
click at [40, 321] on div "Transport" at bounding box center [30, 331] width 45 height 21
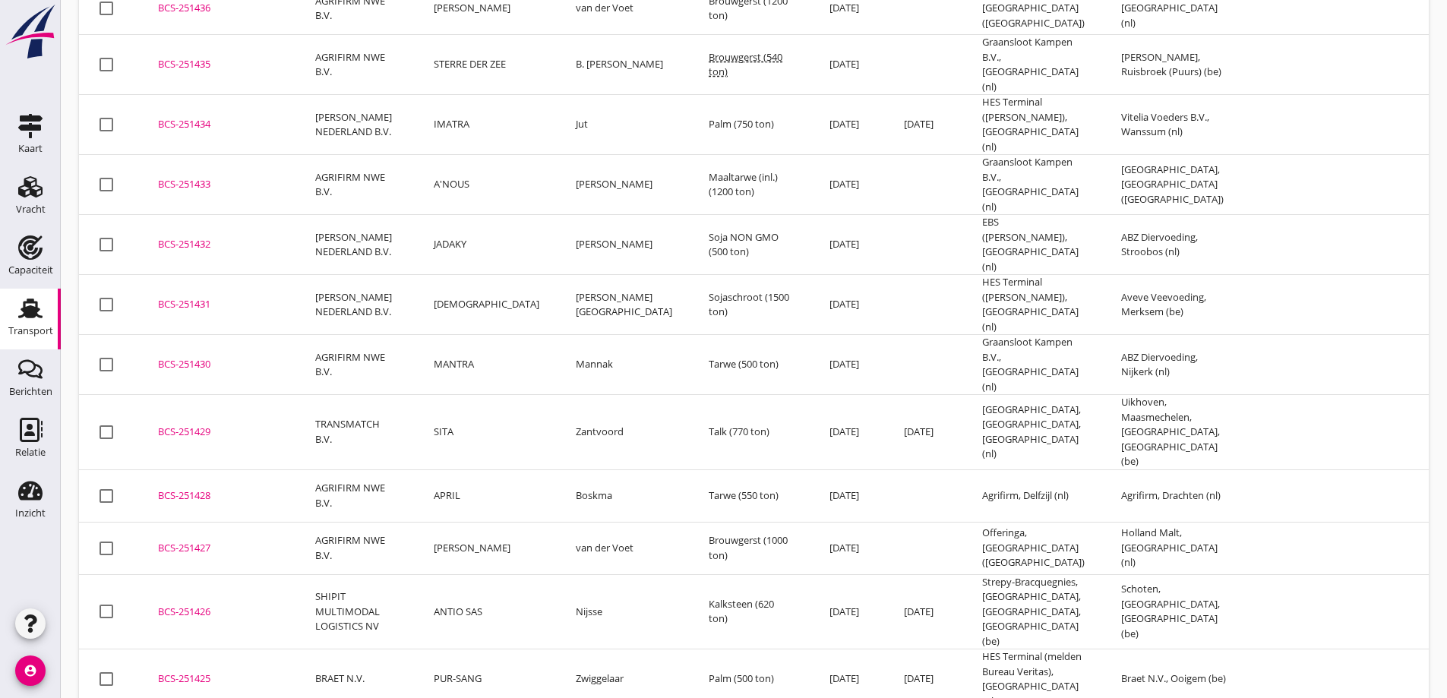
scroll to position [1668, 0]
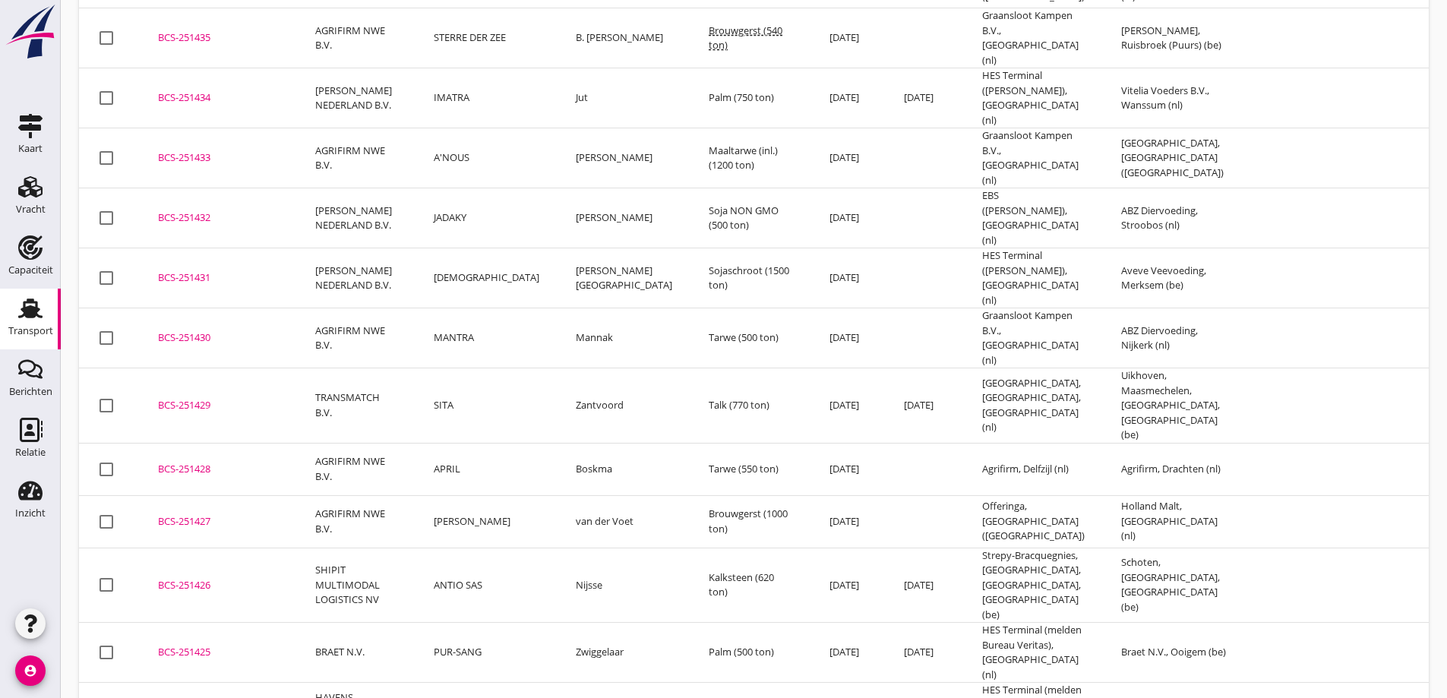
drag, startPoint x: 1338, startPoint y: 561, endPoint x: 1445, endPoint y: 558, distance: 107.2
